Goal: Contribute content: Contribute content

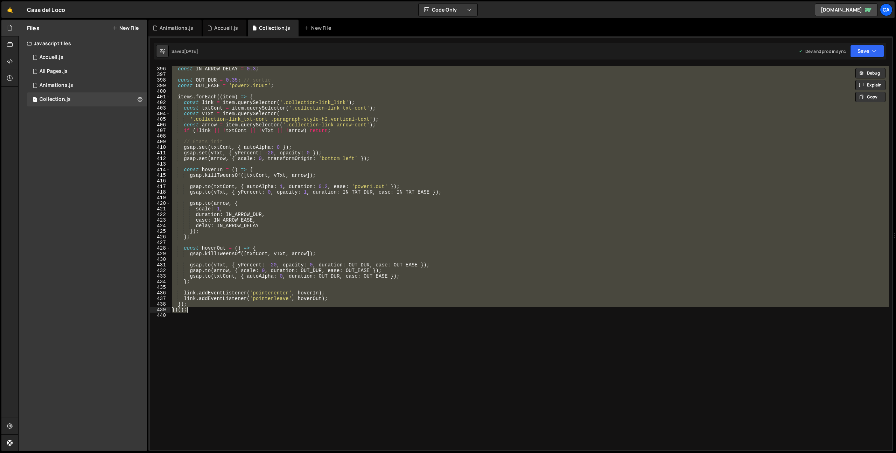
scroll to position [2212, 0]
click at [7, 6] on link "🤙" at bounding box center [9, 9] width 17 height 17
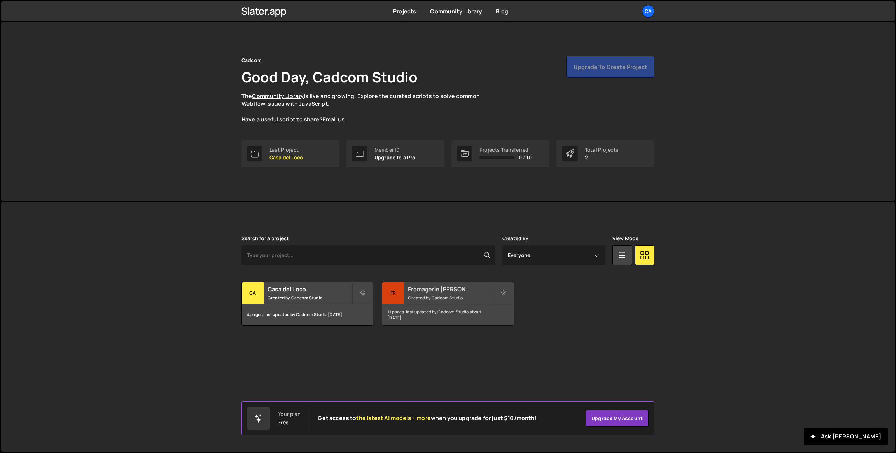
click at [425, 294] on div "Fromagerie de Gilley Created by Cadcom Studio" at bounding box center [447, 293] width 131 height 22
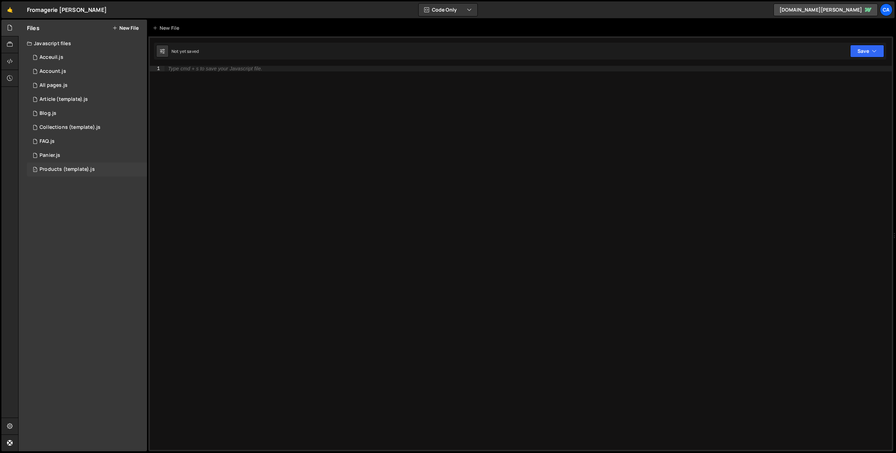
click at [72, 165] on div "1 Products (template).js 0" at bounding box center [87, 169] width 120 height 14
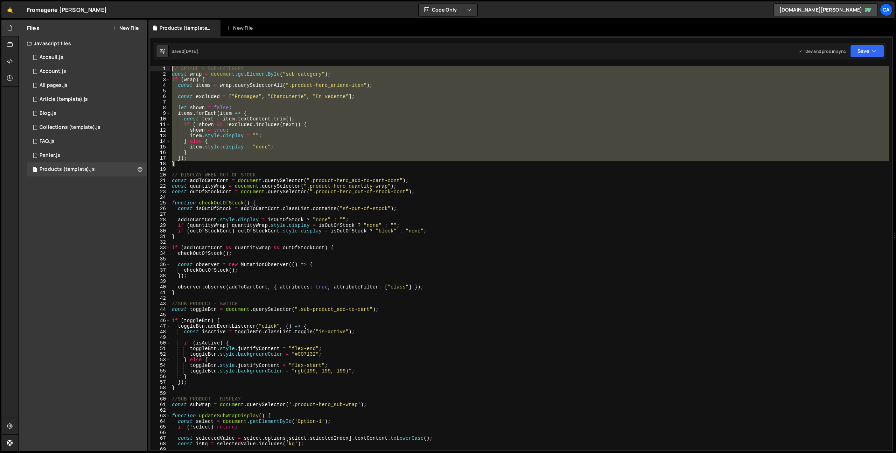
drag, startPoint x: 183, startPoint y: 162, endPoint x: 161, endPoint y: 65, distance: 99.6
click at [161, 66] on div "} 1 2 3 4 5 6 7 8 9 10 11 12 13 14 15 16 17 18 19 20 21 22 23 24 25 26 27 28 29…" at bounding box center [521, 258] width 742 height 384
type textarea "// ARIANE - SUB-CATEGORY const wrap = document.getElementById("sub-category");"
click at [8, 10] on link "🤙" at bounding box center [9, 9] width 17 height 17
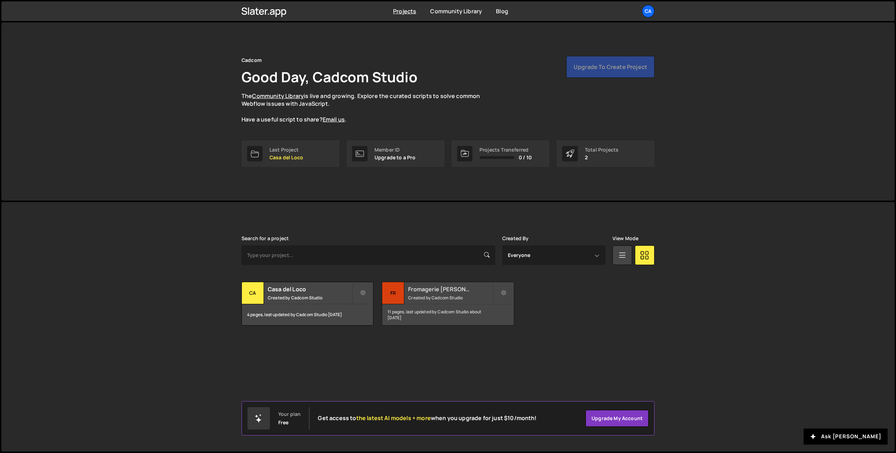
click at [417, 295] on small "Created by Cadcom Studio" at bounding box center [450, 298] width 84 height 6
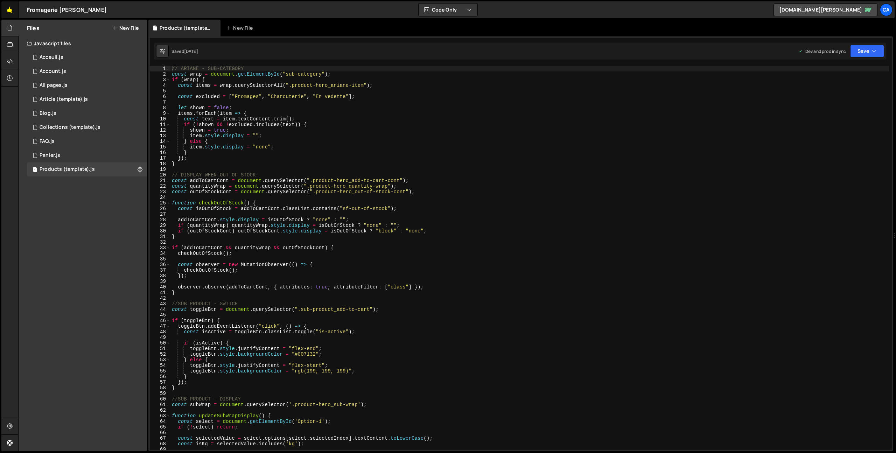
click at [14, 9] on link "🤙" at bounding box center [9, 9] width 17 height 17
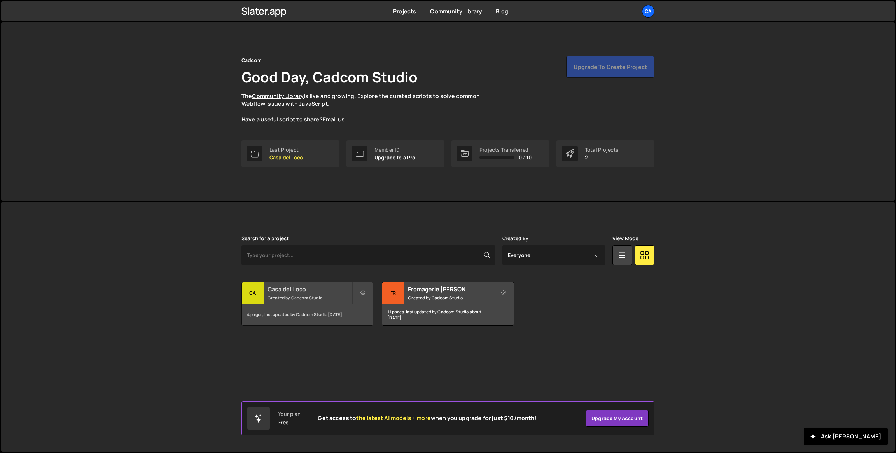
click at [302, 288] on h2 "Casa del Loco" at bounding box center [310, 289] width 84 height 8
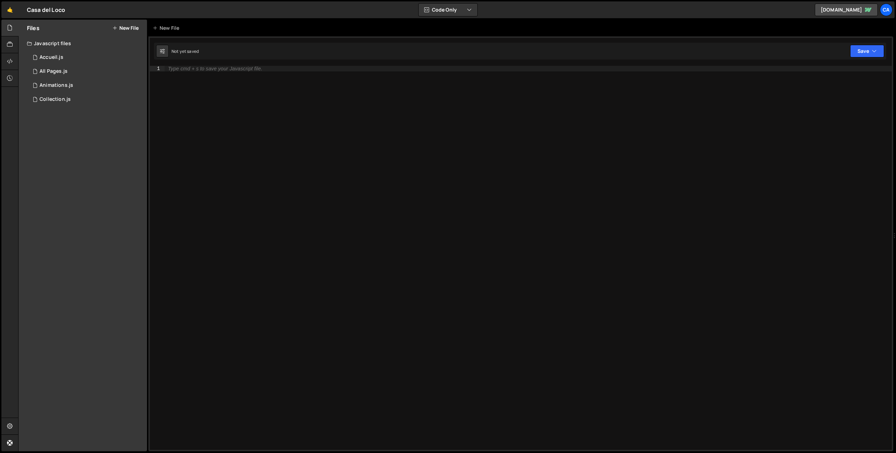
click at [125, 27] on button "New File" at bounding box center [125, 28] width 26 height 6
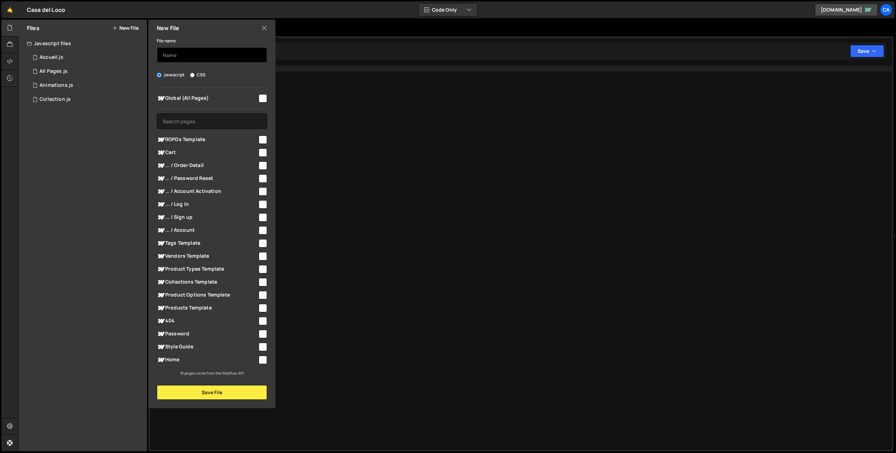
click at [190, 51] on input "text" at bounding box center [212, 54] width 110 height 15
type input "Products"
click at [262, 305] on input "checkbox" at bounding box center [263, 308] width 8 height 8
checkbox input "true"
click at [241, 393] on button "Save File" at bounding box center [212, 392] width 110 height 15
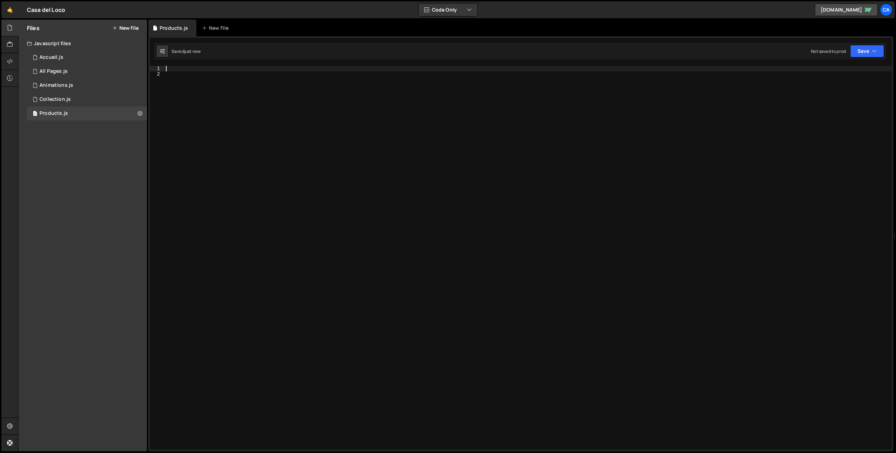
click at [206, 68] on div at bounding box center [528, 263] width 727 height 395
paste textarea "}"
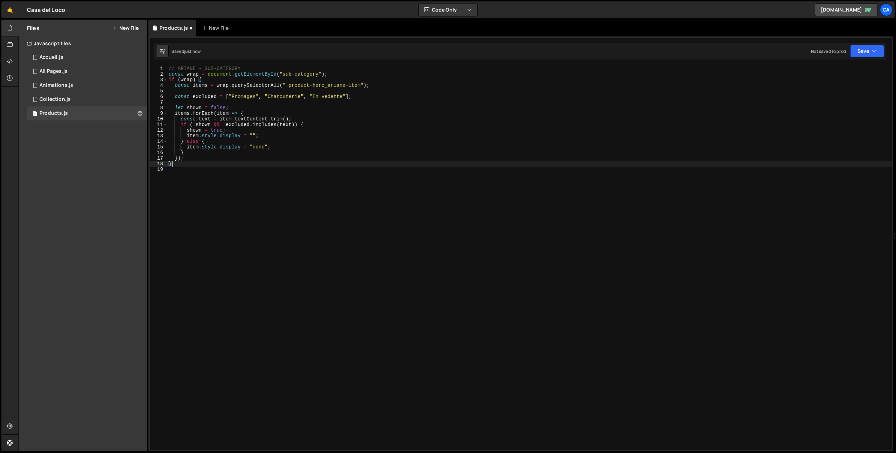
click at [288, 73] on div "// ARIANE - SUB-CATEGORY const wrap = document . getElementById ( "sub-category…" at bounding box center [529, 263] width 725 height 395
drag, startPoint x: 288, startPoint y: 73, endPoint x: 303, endPoint y: 74, distance: 14.7
click at [303, 74] on div "// ARIANE - SUB-CATEGORY const wrap = document . getElementById ( "sub-category…" at bounding box center [529, 263] width 725 height 395
click at [243, 95] on div "// ARIANE - SUB-CATEGORY const wrap = document . getElementById ( "sub-category…" at bounding box center [529, 263] width 725 height 395
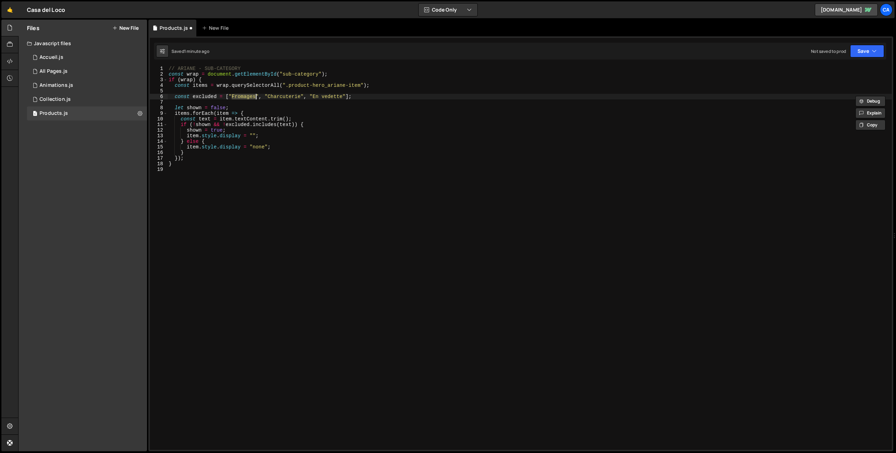
paste textarea "Pop art"
click at [277, 97] on div "// ARIANE - SUB-CATEGORY const wrap = document . getElementById ( "sub-category…" at bounding box center [529, 263] width 725 height 395
paste textarea "Biker Americain"
click at [325, 97] on div "// ARIANE - SUB-CATEGORY const wrap = document . getElementById ( "sub-category…" at bounding box center [529, 263] width 725 height 395
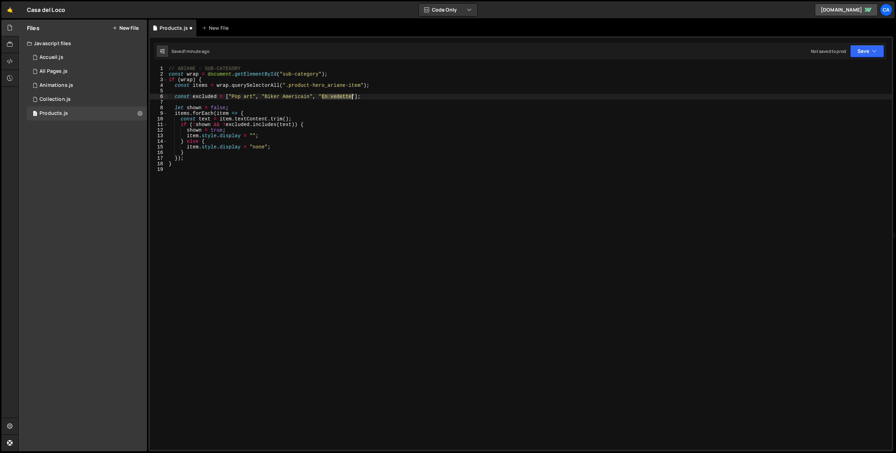
drag, startPoint x: 325, startPoint y: 97, endPoint x: 342, endPoint y: 98, distance: 16.9
click at [342, 98] on div "// ARIANE - SUB-CATEGORY const wrap = document . getElementById ( "sub-category…" at bounding box center [529, 263] width 725 height 395
paste textarea "Cartoons / Pop cultur"
drag, startPoint x: 392, startPoint y: 96, endPoint x: 314, endPoint y: 96, distance: 77.4
click at [314, 96] on div "// ARIANE - SUB-CATEGORY const wrap = document . getElementById ( "sub-category…" at bounding box center [529, 263] width 725 height 395
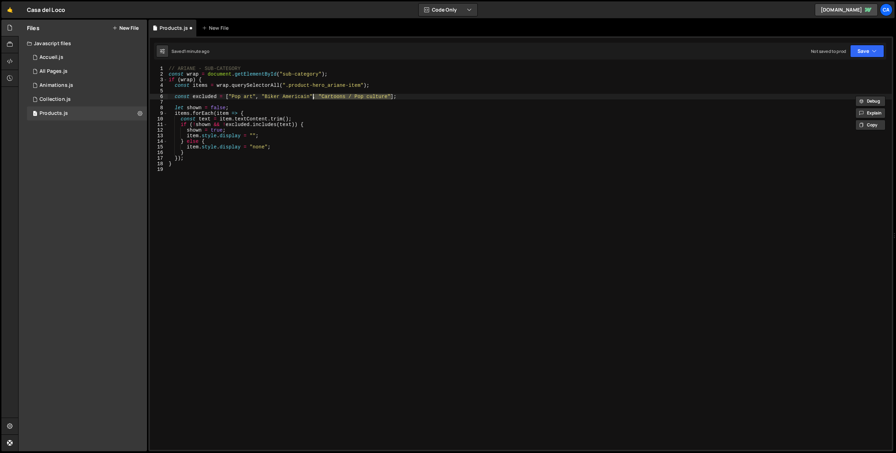
click at [392, 97] on div "// ARIANE - SUB-CATEGORY const wrap = document . getElementById ( "sub-category…" at bounding box center [529, 258] width 725 height 384
paste textarea ", "Cartoons / Pop culture""
click at [412, 97] on div "// ARIANE - SUB-CATEGORY const wrap = document . getElementById ( "sub-category…" at bounding box center [529, 263] width 725 height 395
drag, startPoint x: 412, startPoint y: 97, endPoint x: 448, endPoint y: 97, distance: 36.1
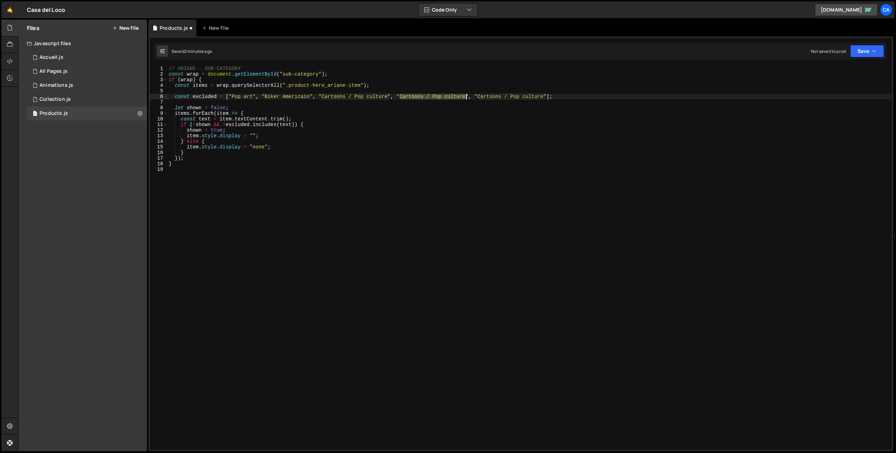
click at [448, 97] on div "// ARIANE - SUB-CATEGORY const wrap = document . getElementById ( "sub-category…" at bounding box center [529, 263] width 725 height 395
paste textarea "Vintag"
click at [442, 97] on div "// ARIANE - SUB-CATEGORY const wrap = document . getElementById ( "sub-category…" at bounding box center [529, 263] width 725 height 395
drag, startPoint x: 442, startPoint y: 97, endPoint x: 494, endPoint y: 94, distance: 52.3
click at [494, 94] on div "// ARIANE - SUB-CATEGORY const wrap = document . getElementById ( "sub-category…" at bounding box center [529, 263] width 725 height 395
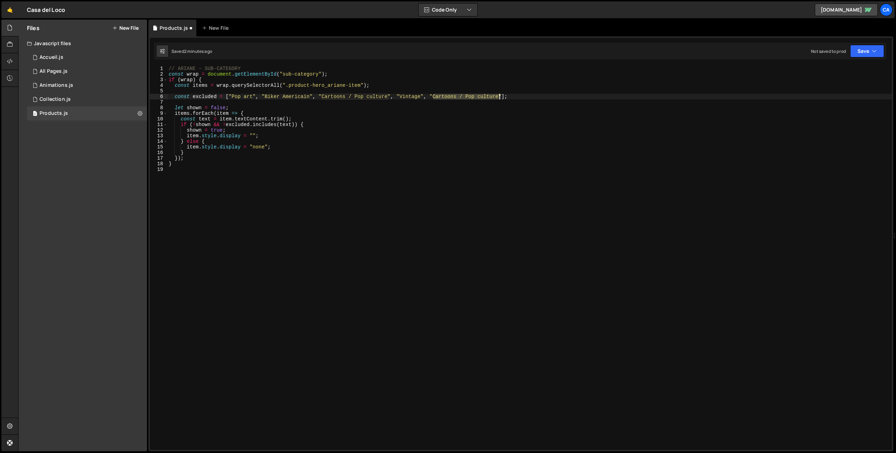
paste textarea "RAP US / Univers urbain"
click at [871, 50] on button "Save" at bounding box center [867, 51] width 34 height 13
click at [836, 96] on div "Not saved to prod" at bounding box center [843, 99] width 73 height 8
click at [297, 85] on div "// ARIANE - SUB-CATEGORY const wrap = document . getElementById ( "sub-category…" at bounding box center [529, 263] width 725 height 395
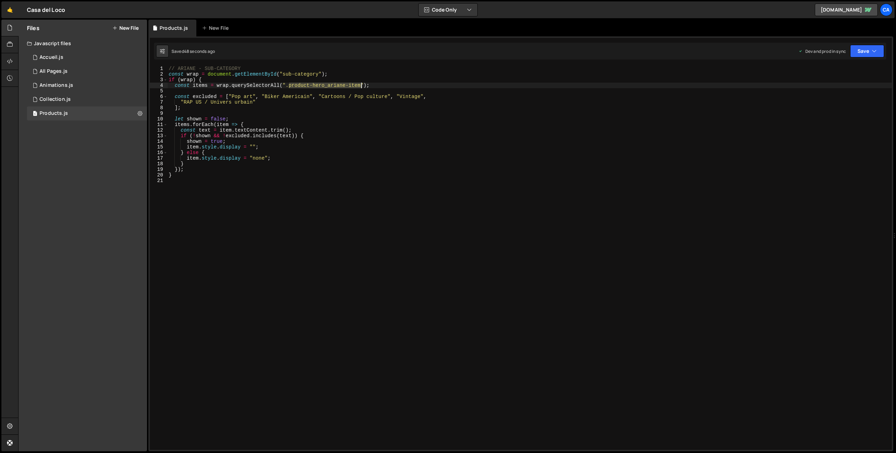
drag, startPoint x: 297, startPoint y: 85, endPoint x: 353, endPoint y: 87, distance: 55.7
click at [353, 87] on div "// ARIANE - SUB-CATEGORY const wrap = document . getElementById ( "sub-category…" at bounding box center [529, 263] width 725 height 395
paste textarea "s-hero_breadcrumb"
type textarea "const items = wrap.querySelectorAll(".products-hero_breadcrumb-item");"
click at [863, 49] on button "Save" at bounding box center [867, 51] width 34 height 13
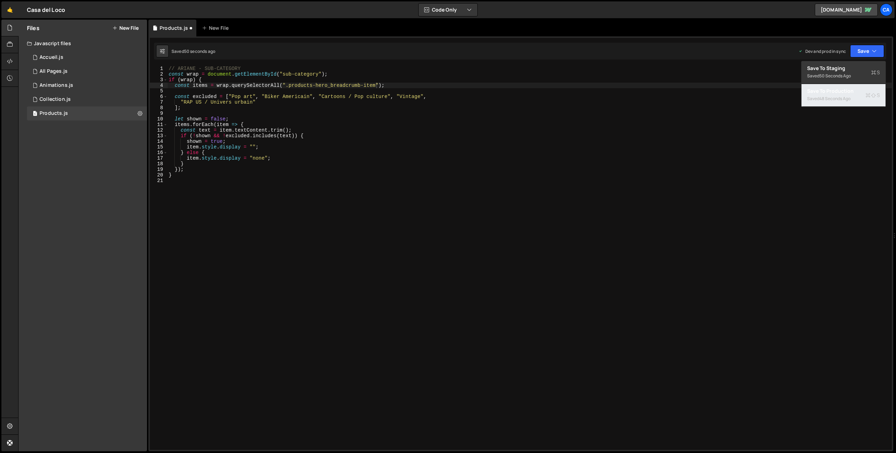
click at [833, 98] on div "48 seconds ago" at bounding box center [835, 99] width 31 height 6
click at [211, 192] on div "// ARIANE - SUB-CATEGORY const wrap = document . getElementById ( "sub-category…" at bounding box center [529, 263] width 725 height 395
type textarea "////////////////"
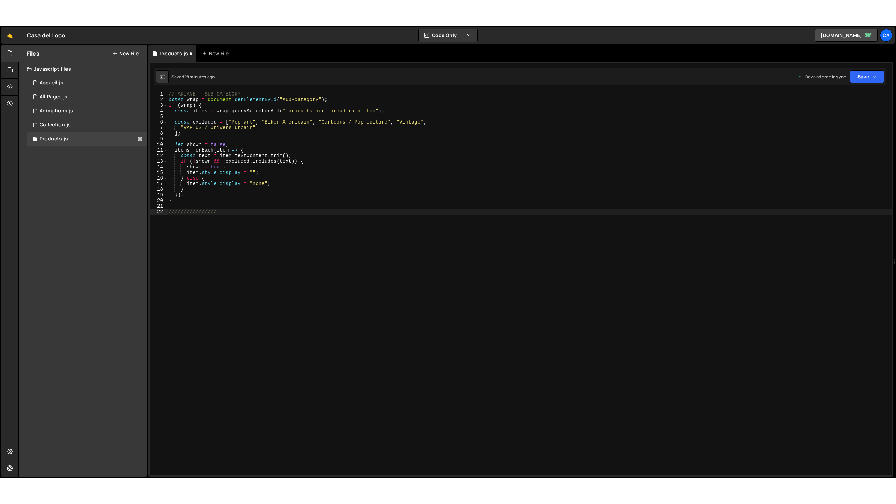
scroll to position [0, 0]
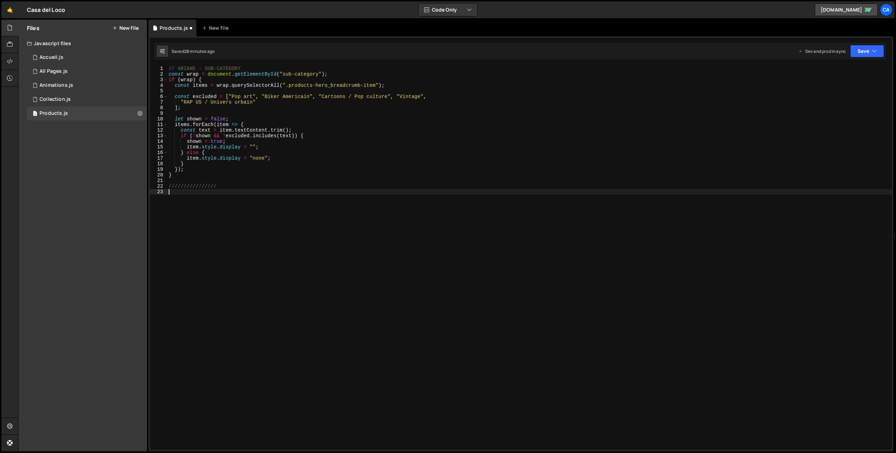
paste textarea "<script>"
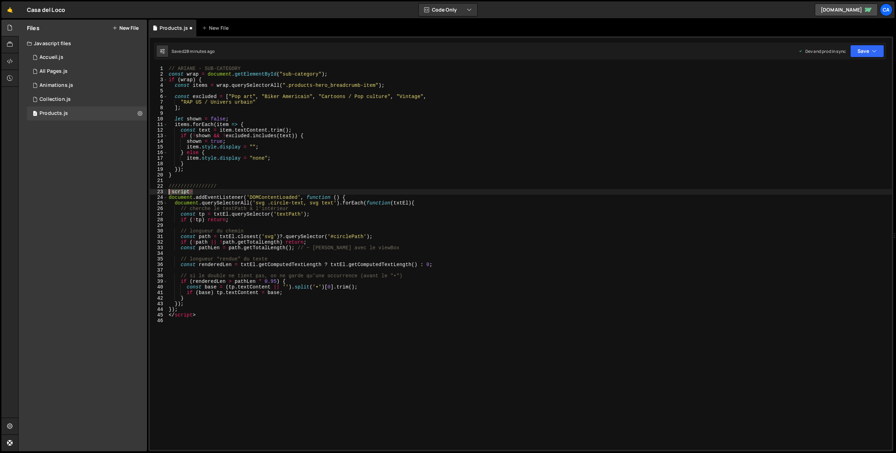
drag, startPoint x: 202, startPoint y: 191, endPoint x: 151, endPoint y: 193, distance: 51.5
click at [151, 193] on div "1 2 3 4 5 6 7 8 9 10 11 12 13 14 15 16 17 18 19 20 21 22 23 24 25 26 27 28 29 3…" at bounding box center [521, 258] width 742 height 384
type textarea "<script>"
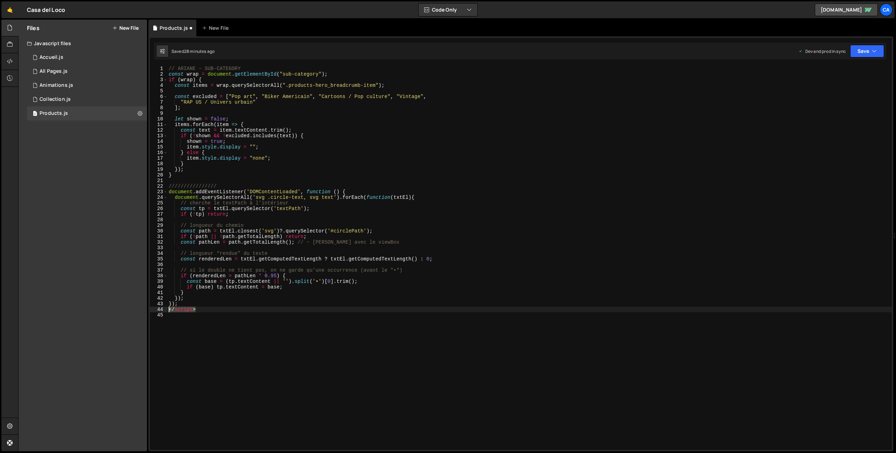
drag, startPoint x: 202, startPoint y: 311, endPoint x: 150, endPoint y: 310, distance: 52.2
click at [150, 310] on div "//////////////// 1 2 3 4 5 6 7 8 9 10 11 12 13 14 15 16 17 18 19 20 21 22 23 24…" at bounding box center [521, 258] width 742 height 384
type textarea "</script>"
type textarea "});"
click at [865, 51] on button "Save" at bounding box center [867, 51] width 34 height 13
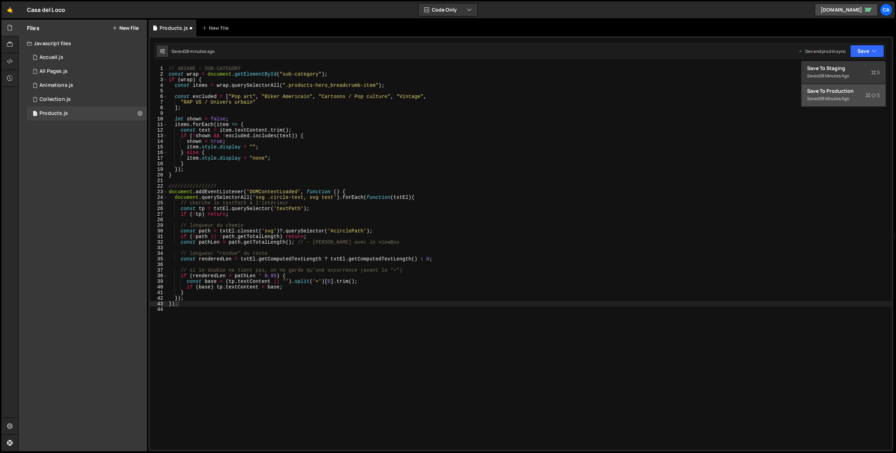
click at [843, 91] on div "Save to Production S" at bounding box center [843, 91] width 73 height 7
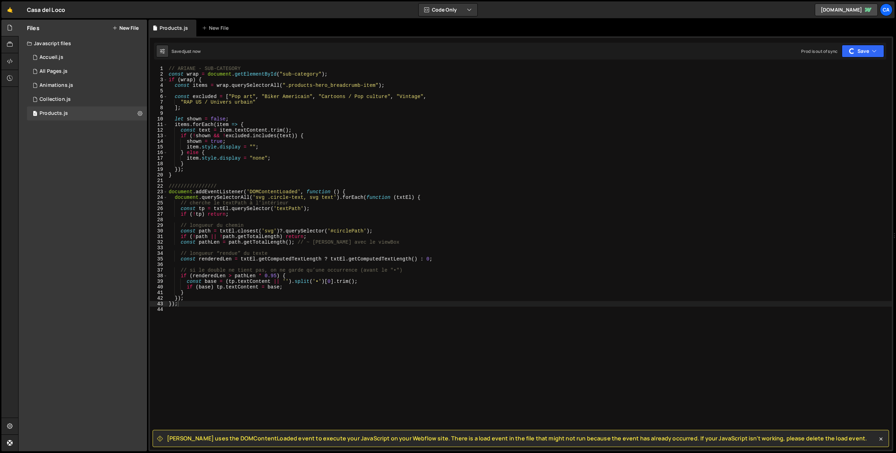
click at [177, 439] on span "[PERSON_NAME] uses the DOMContentLoaded event to execute your JavaScript on you…" at bounding box center [517, 438] width 700 height 8
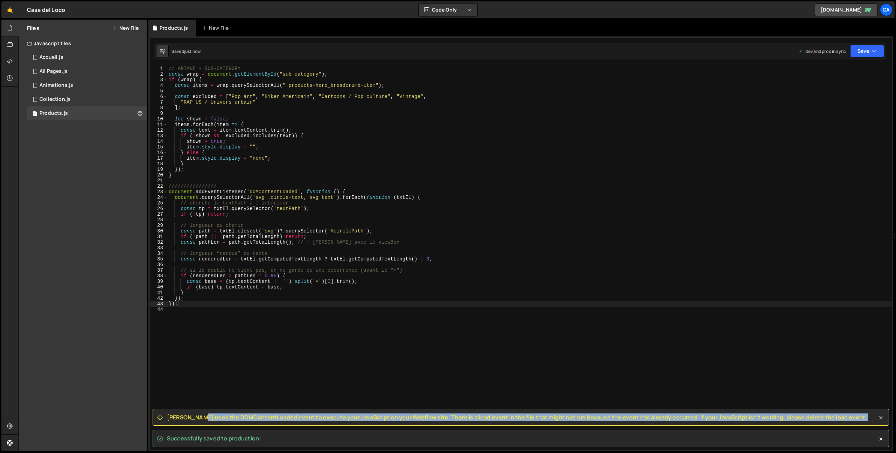
drag, startPoint x: 177, startPoint y: 439, endPoint x: 827, endPoint y: 416, distance: 649.5
click at [827, 416] on div "[PERSON_NAME] uses the DOMContentLoaded event to execute your JavaScript on you…" at bounding box center [521, 417] width 737 height 17
copy div "[PERSON_NAME] uses the DOMContentLoaded event to execute your JavaScript on you…"
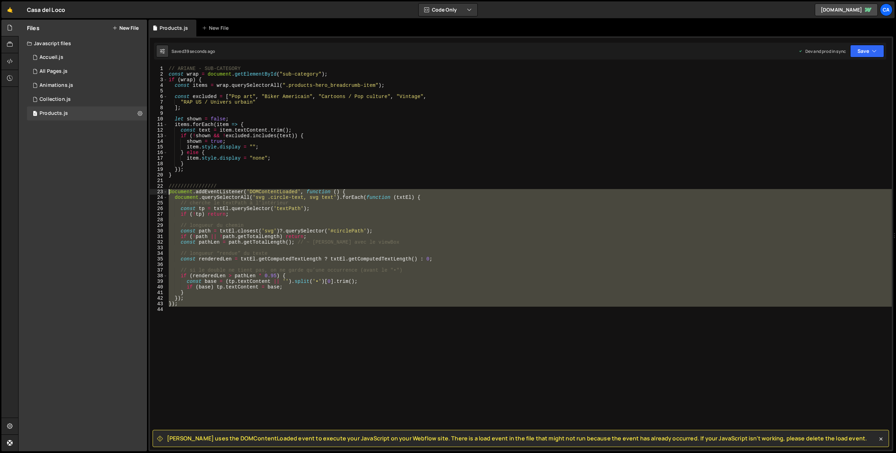
drag, startPoint x: 206, startPoint y: 315, endPoint x: 163, endPoint y: 192, distance: 130.2
click at [163, 192] on div "1 2 3 4 5 6 7 8 9 10 11 12 13 14 15 16 17 18 19 20 21 22 23 24 25 26 27 28 29 3…" at bounding box center [521, 258] width 742 height 384
type textarea "document.addEventListener('DOMContentLoaded', function () { document.querySelec…"
paste textarea
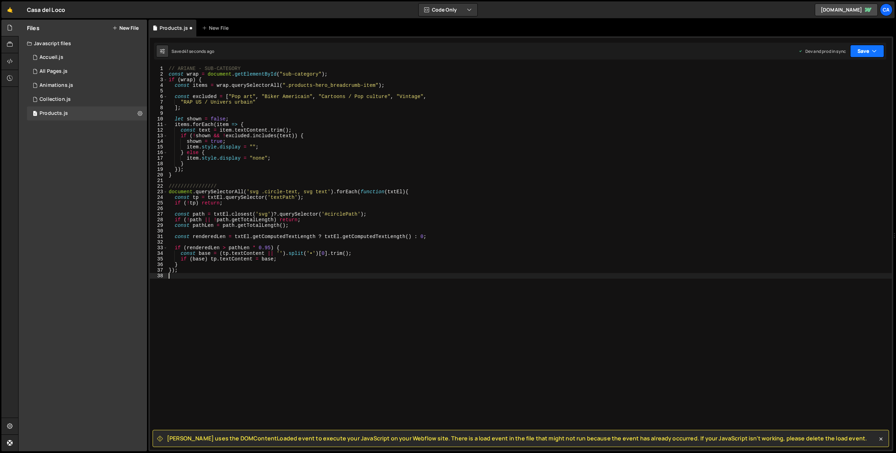
click at [864, 48] on button "Save" at bounding box center [867, 51] width 34 height 13
click at [824, 103] on button "Save to Production S Saved 39 seconds ago" at bounding box center [844, 95] width 84 height 23
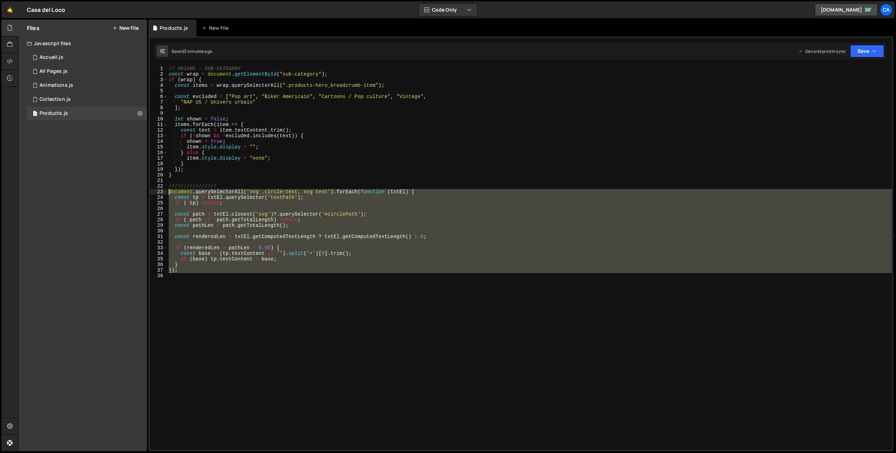
drag, startPoint x: 204, startPoint y: 298, endPoint x: 151, endPoint y: 193, distance: 117.7
click at [151, 193] on div "1 2 3 4 5 6 7 8 9 10 11 12 13 14 15 16 17 18 19 20 21 22 23 24 25 26 27 28 29 3…" at bounding box center [521, 258] width 742 height 384
type textarea "document.querySelectorAll('svg .circle-text, svg text').forEach(function (txtEl…"
paste textarea
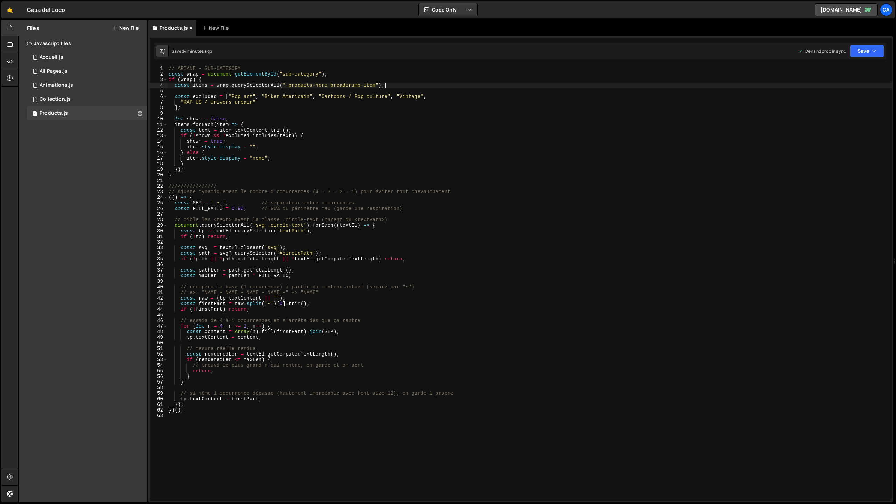
click at [534, 87] on div "// ARIANE - SUB-CATEGORY const wrap = document . getElementById ( "sub-category…" at bounding box center [529, 289] width 725 height 446
click at [302, 248] on div "// ARIANE - SUB-CATEGORY const wrap = document . getElementById ( "sub-category…" at bounding box center [529, 289] width 725 height 446
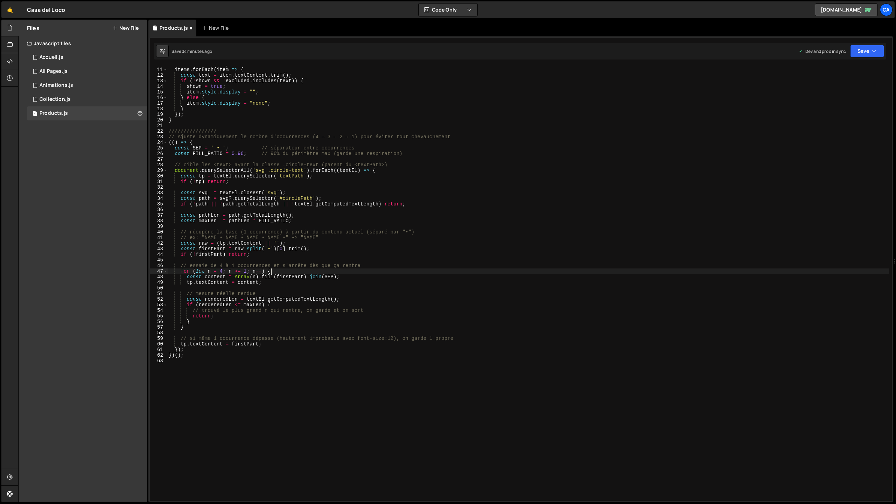
click at [381, 270] on div "let shown = false ; items . forEach ( item => { const text = item . textContent…" at bounding box center [528, 284] width 722 height 446
type textarea "for (let n = 4; n >= 1; n--) {"
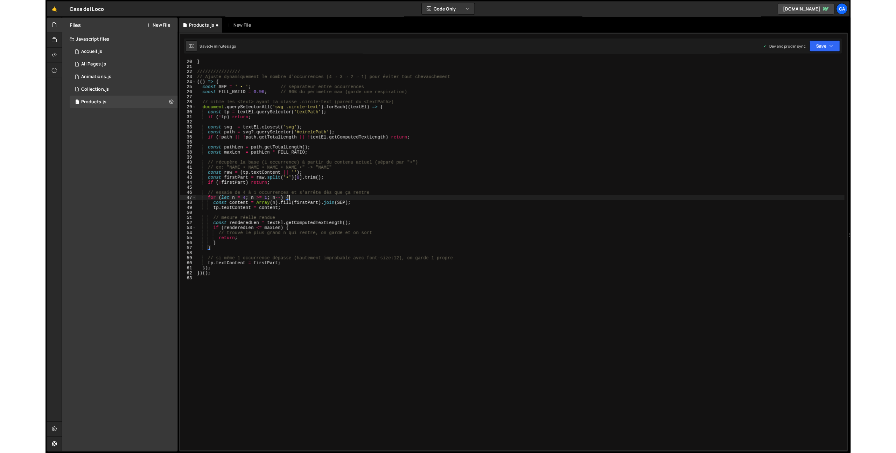
scroll to position [10, 0]
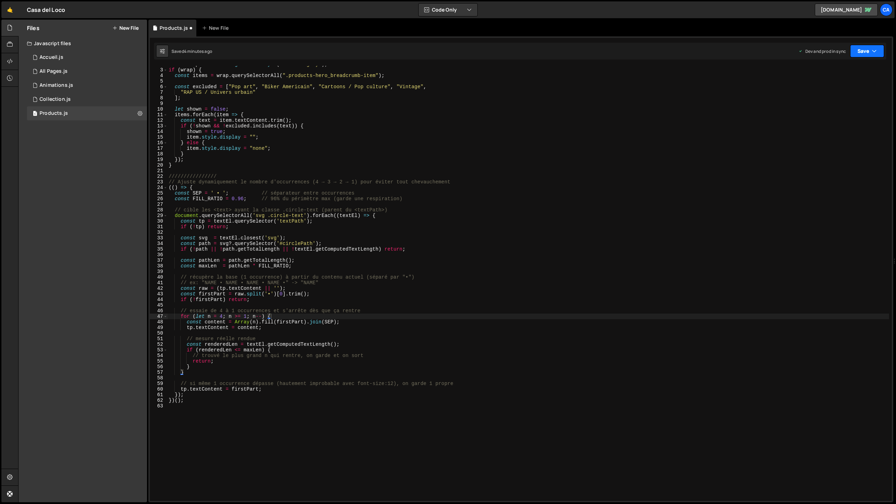
click at [869, 49] on button "Save" at bounding box center [867, 51] width 34 height 13
click at [836, 97] on div "4 minutes ago" at bounding box center [833, 99] width 27 height 6
